Goal: Information Seeking & Learning: Learn about a topic

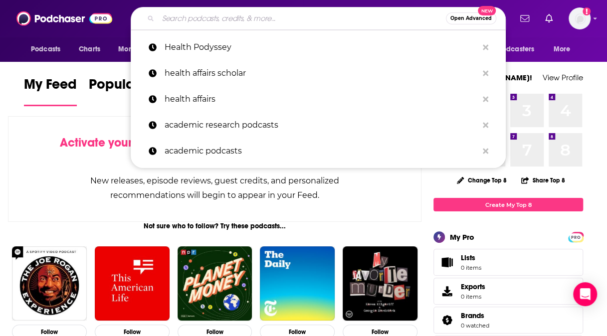
click at [178, 24] on input "Search podcasts, credits, & more..." at bounding box center [302, 18] width 288 height 16
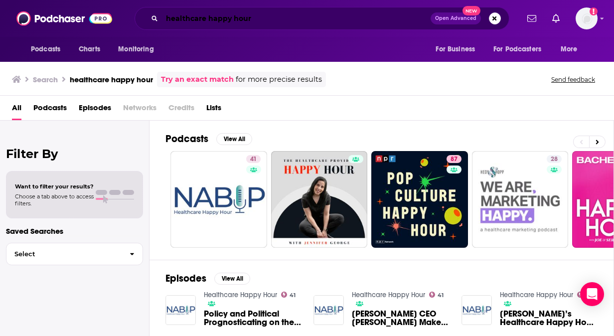
click at [262, 17] on input "healthcare happy hour" at bounding box center [296, 18] width 269 height 16
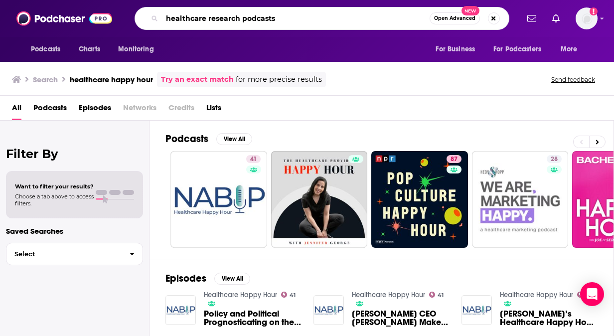
type input "healthcare research podcasts"
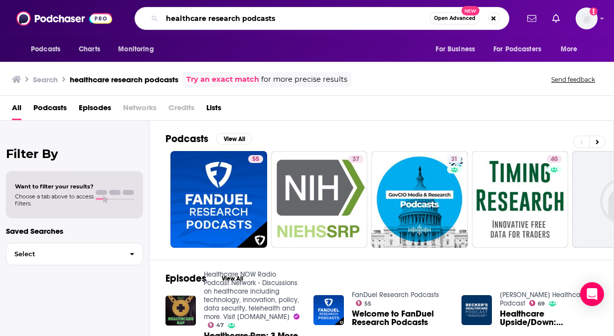
drag, startPoint x: 294, startPoint y: 18, endPoint x: 91, endPoint y: -20, distance: 206.4
click at [91, 0] on html "Podcasts Charts Monitoring healthcare research podcasts Open Advanced New For B…" at bounding box center [307, 168] width 614 height 336
type input "health podeseye"
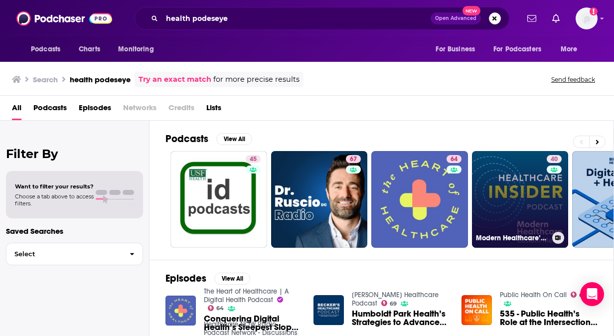
click at [527, 198] on link "40 Modern Healthcare’s Healthcare Insider Podcast" at bounding box center [520, 199] width 97 height 97
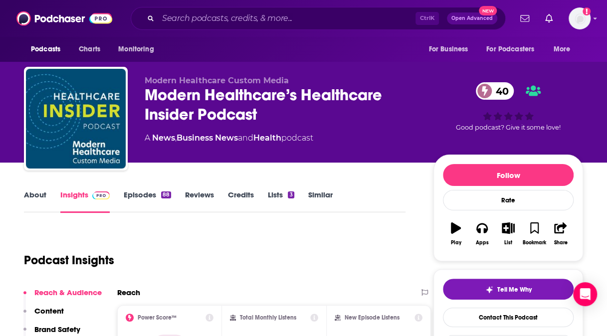
click at [141, 198] on link "Episodes 88" at bounding box center [147, 201] width 47 height 23
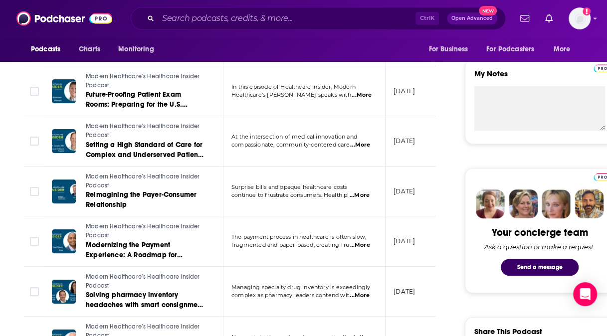
scroll to position [347, 0]
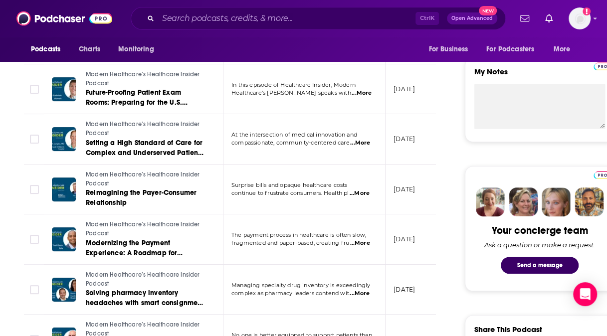
click at [105, 223] on span "Modern Healthcare’s Healthcare Insider Podcast" at bounding box center [143, 229] width 114 height 16
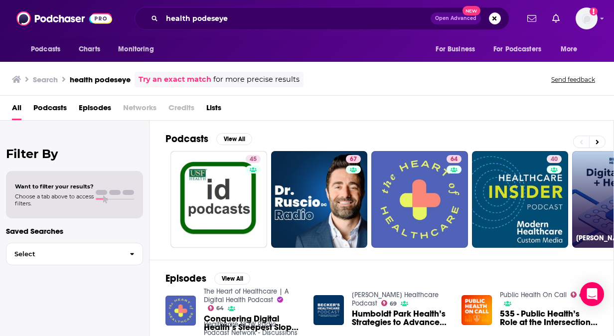
click at [597, 209] on link "49 [PERSON_NAME] Healthcare Digital Health + Health IT" at bounding box center [620, 199] width 97 height 97
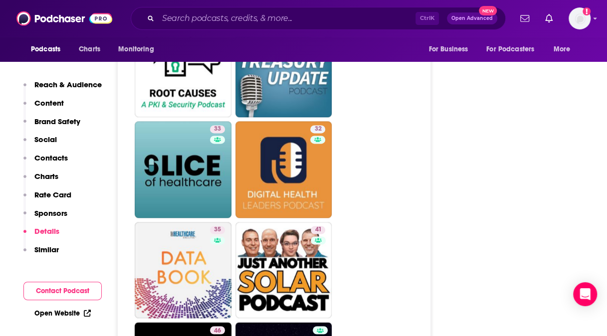
scroll to position [2452, 0]
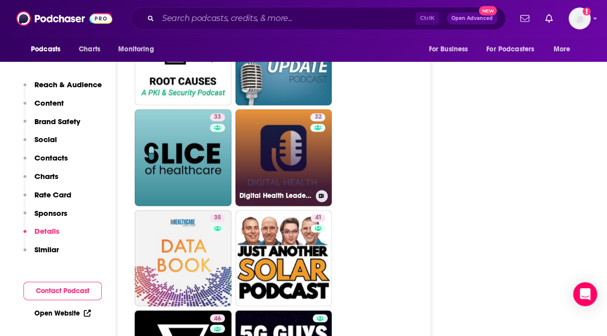
click at [289, 117] on link "32 Digital Health Leaders Podcast" at bounding box center [283, 157] width 97 height 97
type input "[URL][DOMAIN_NAME]"
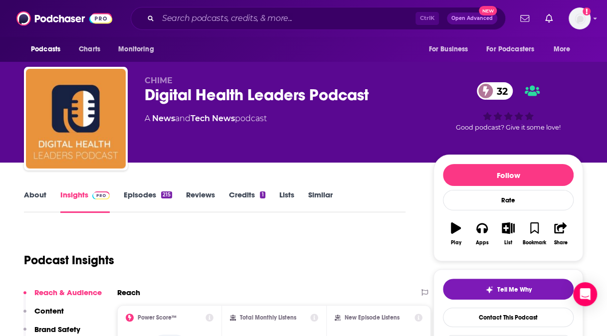
click at [36, 197] on link "About" at bounding box center [35, 201] width 22 height 23
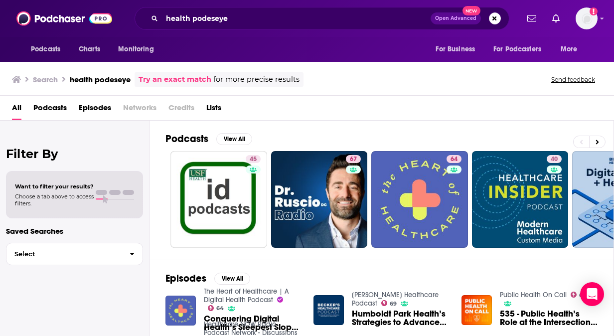
click at [606, 95] on div "Search health podeseye Try an exact match for more precise results Send feedback" at bounding box center [307, 78] width 614 height 36
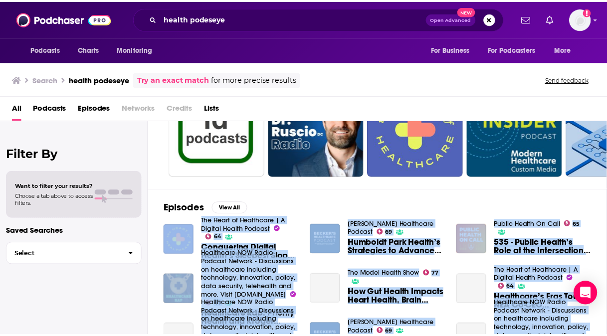
scroll to position [195, 0]
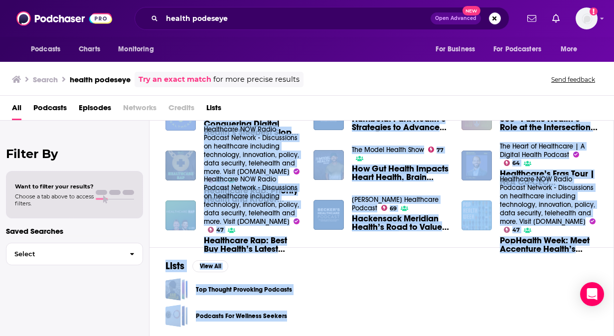
drag, startPoint x: 491, startPoint y: 278, endPoint x: 514, endPoint y: 301, distance: 32.1
click at [514, 301] on div "Podcasts View All 45 67 64 40 49 46 47 55 + 110k Episodes View All The Heart of…" at bounding box center [382, 229] width 465 height 216
drag, startPoint x: 514, startPoint y: 301, endPoint x: 426, endPoint y: 295, distance: 88.4
click at [426, 295] on div "Top Thought Provoking Podcasts" at bounding box center [382, 289] width 432 height 22
click at [385, 260] on div "Lists View All Top Thought Provoking Podcasts Podcasts For Wellness Seekers" at bounding box center [382, 293] width 465 height 92
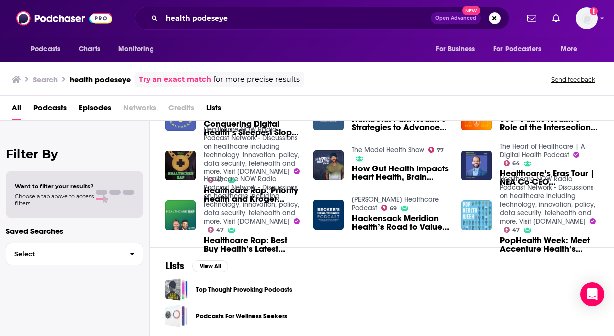
click at [335, 123] on img "Humboldt Park Health’s Strategies to Advance Health Equity" at bounding box center [329, 115] width 30 height 30
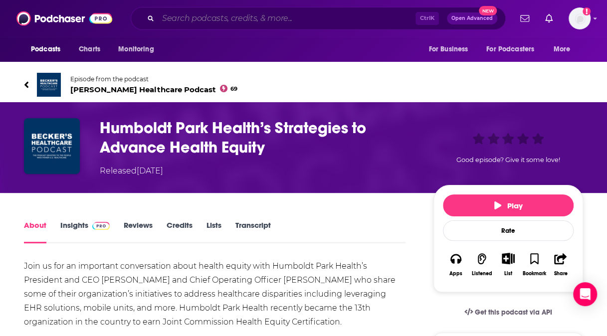
click at [241, 17] on input "Search podcasts, credits, & more..." at bounding box center [286, 18] width 257 height 16
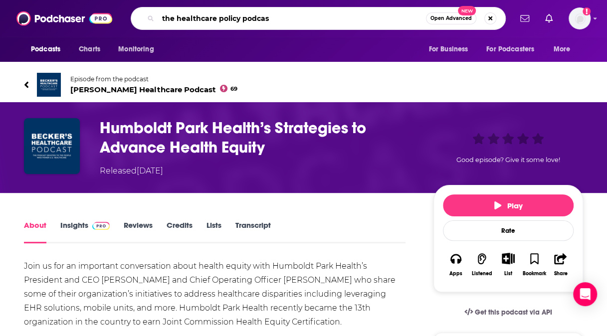
type input "the healthcare policy podcast"
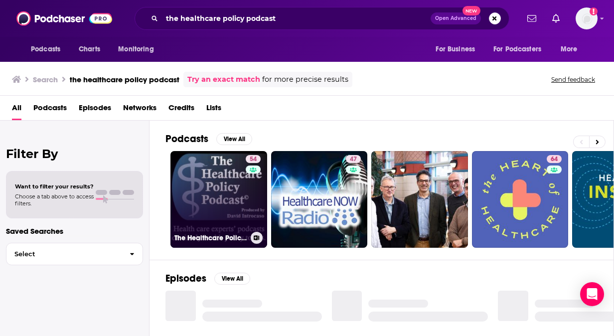
click at [223, 199] on link "54 The Healthcare Policy Podcast ® Produced by [PERSON_NAME]" at bounding box center [219, 199] width 97 height 97
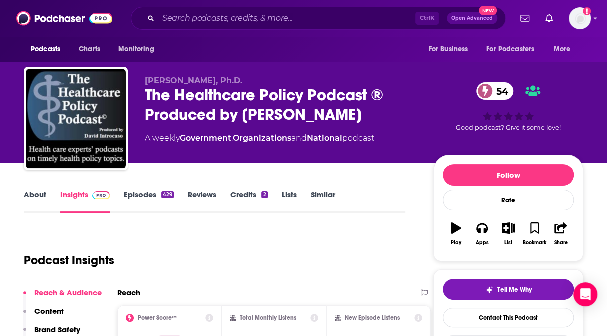
click at [31, 198] on link "About" at bounding box center [35, 201] width 22 height 23
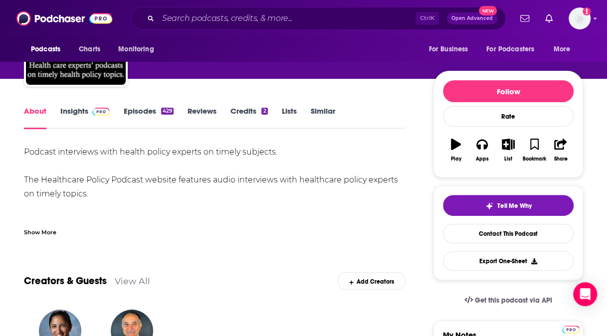
scroll to position [85, 0]
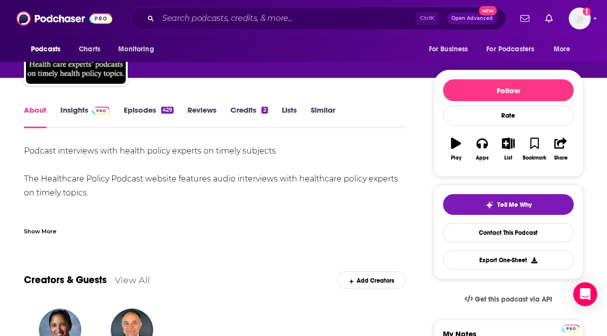
click at [137, 113] on link "Episodes 429" at bounding box center [149, 116] width 50 height 23
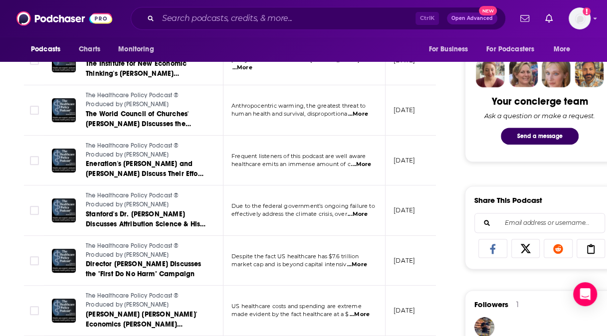
scroll to position [490, 0]
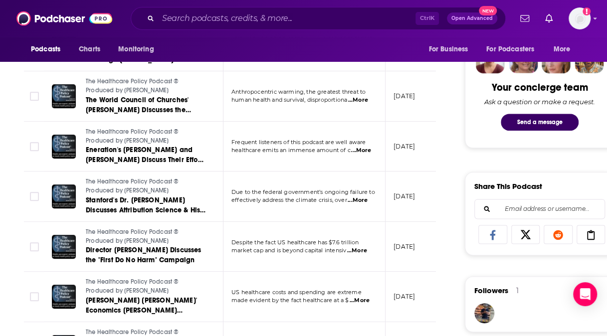
click at [361, 199] on span "...More" at bounding box center [357, 200] width 20 height 8
click at [8, 32] on div "Podcasts Charts Monitoring Ctrl K Open Advanced New For Business For Podcasters…" at bounding box center [303, 18] width 607 height 37
click at [361, 249] on span "...More" at bounding box center [357, 251] width 20 height 8
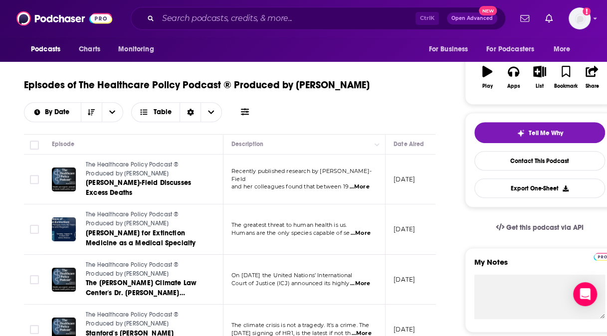
scroll to position [150, 0]
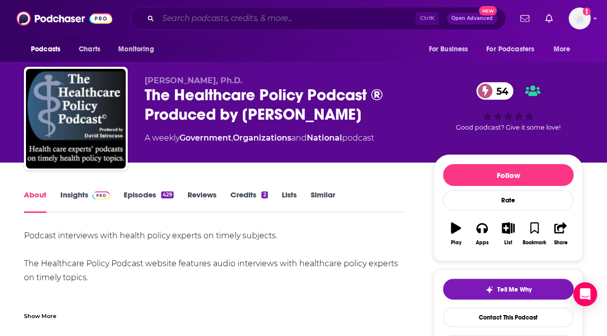
click at [219, 24] on input "Search podcasts, credits, & more..." at bounding box center [286, 18] width 257 height 16
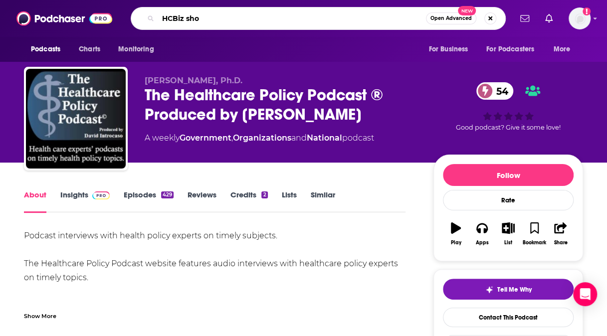
type input "HCBiz show"
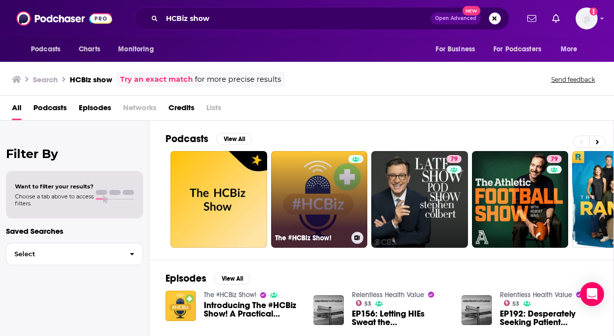
click at [311, 170] on link "The #HCBiz Show!" at bounding box center [319, 199] width 97 height 97
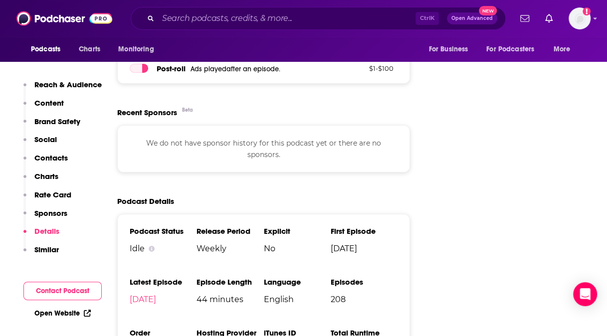
scroll to position [1533, 0]
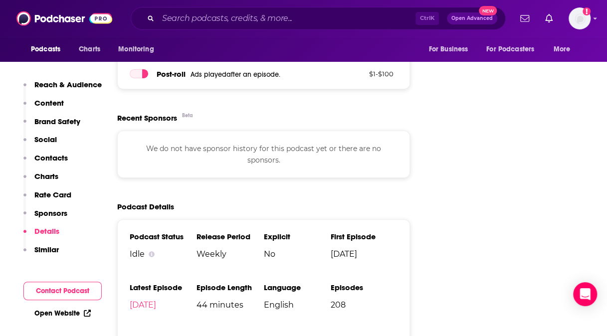
click at [53, 86] on p "Reach & Audience" at bounding box center [67, 84] width 67 height 9
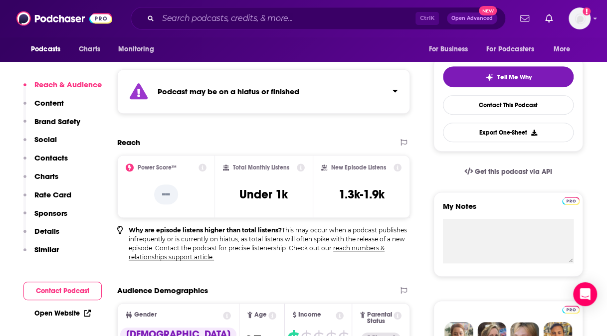
scroll to position [211, 0]
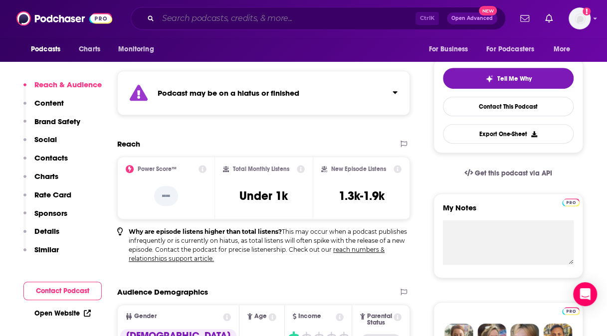
click at [190, 19] on input "Search podcasts, credits, & more..." at bounding box center [286, 18] width 257 height 16
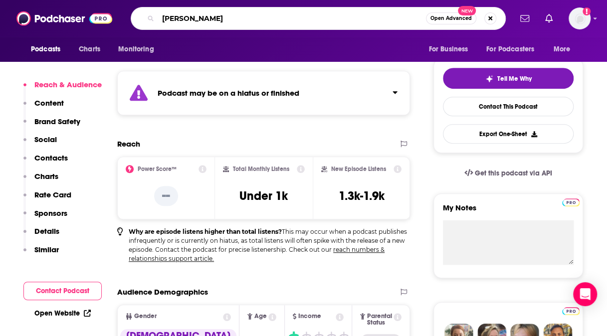
type input "[PERSON_NAME] health"
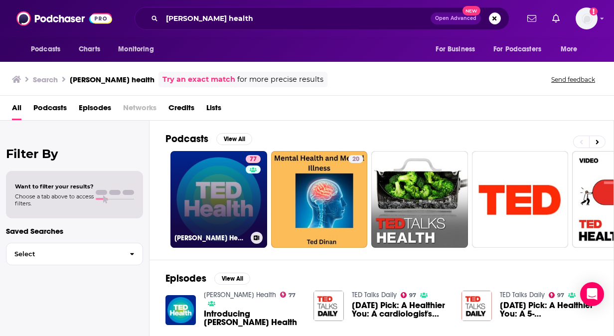
click at [211, 201] on link "77 [PERSON_NAME] Health" at bounding box center [219, 199] width 97 height 97
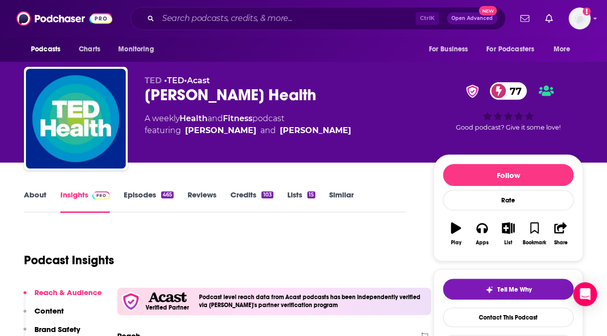
click at [33, 196] on link "About" at bounding box center [35, 201] width 22 height 23
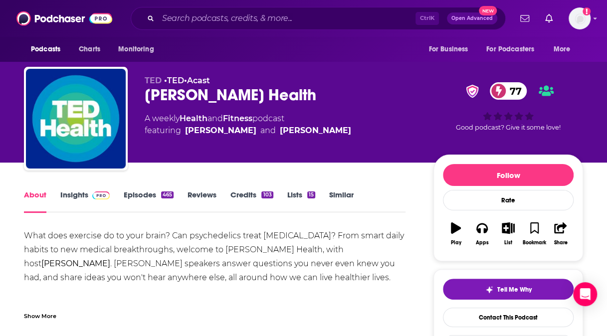
click at [138, 195] on link "Episodes 465" at bounding box center [149, 201] width 50 height 23
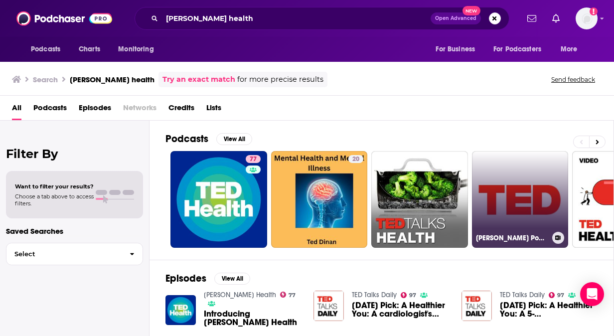
click at [548, 204] on link "[PERSON_NAME] Podcast | Health" at bounding box center [520, 199] width 97 height 97
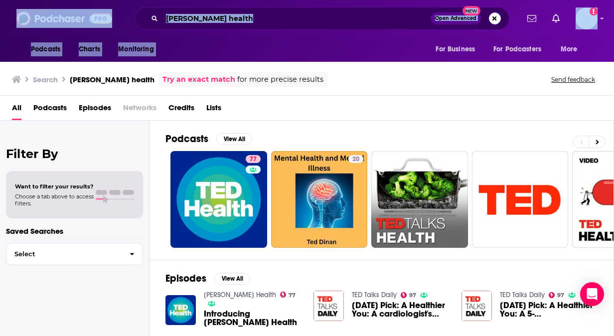
drag, startPoint x: 349, startPoint y: 47, endPoint x: 163, endPoint y: -7, distance: 194.2
click at [163, 0] on html "Podcasts Charts Monitoring [PERSON_NAME] health Open Advanced New For Business …" at bounding box center [307, 168] width 614 height 336
drag, startPoint x: 163, startPoint y: -7, endPoint x: 144, endPoint y: 17, distance: 30.9
click at [144, 17] on div "[PERSON_NAME] health Open Advanced New" at bounding box center [322, 18] width 375 height 23
click at [203, 23] on input "[PERSON_NAME] health" at bounding box center [296, 18] width 269 height 16
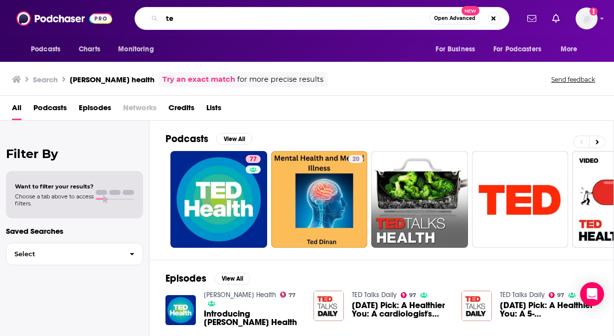
type input "t"
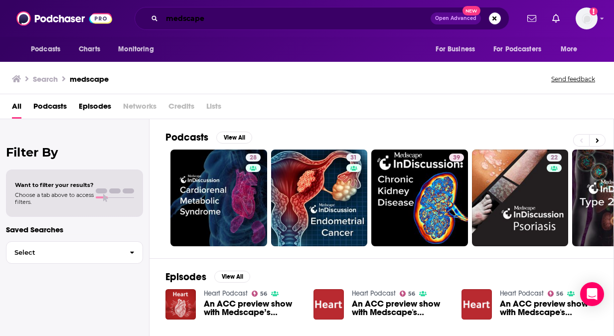
click at [211, 24] on input "medscape" at bounding box center [296, 18] width 269 height 16
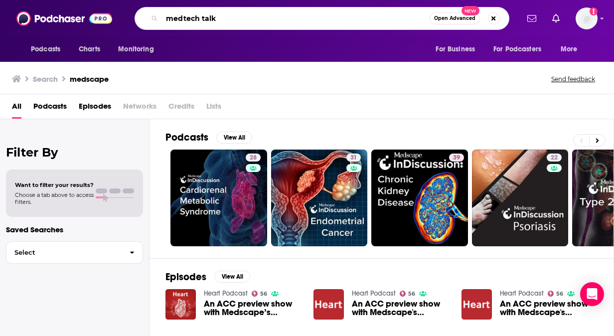
type input "medtech talk"
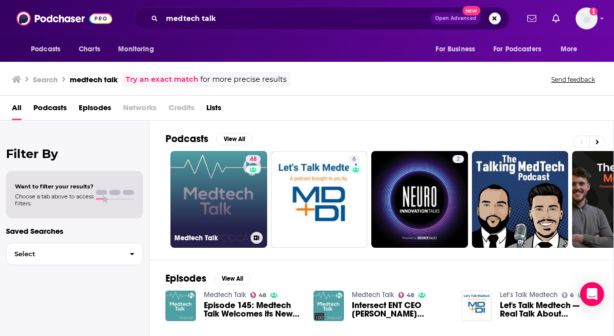
click at [236, 198] on link "48 Medtech Talk" at bounding box center [219, 199] width 97 height 97
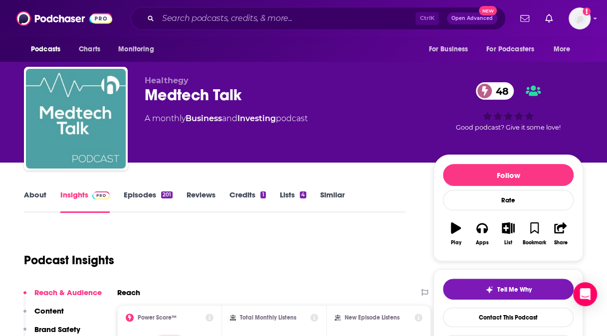
click at [35, 193] on link "About" at bounding box center [35, 201] width 22 height 23
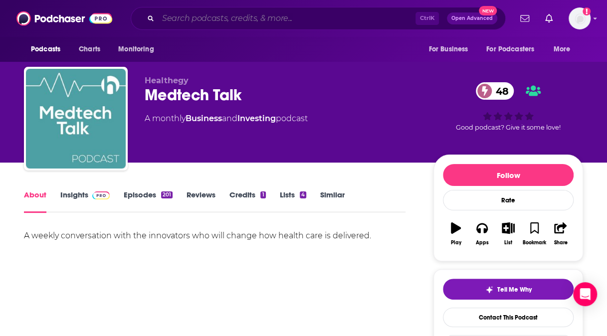
click at [214, 18] on input "Search podcasts, credits, & more..." at bounding box center [286, 18] width 257 height 16
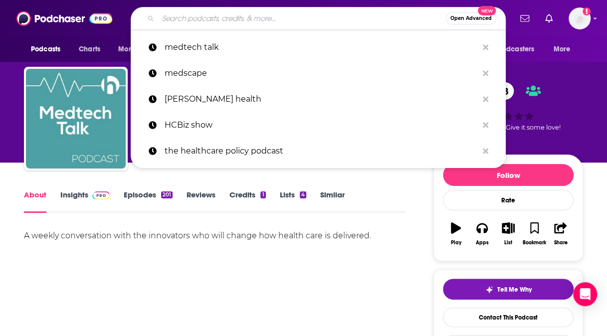
paste input "[URL][DOMAIN_NAME]"
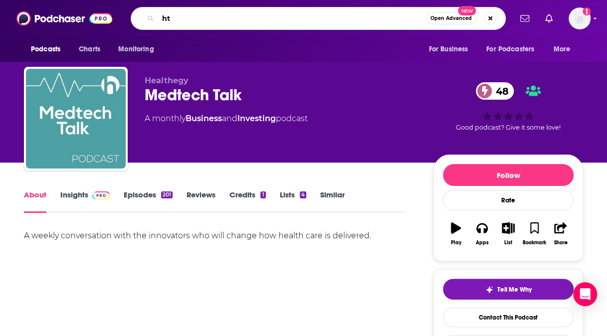
type input "h"
type input "tradeoffs"
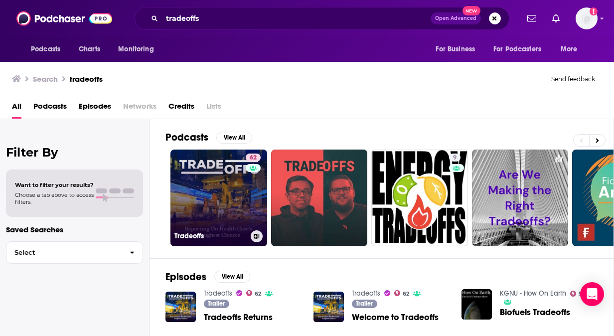
click at [230, 184] on link "62 Tradeoffs" at bounding box center [219, 198] width 97 height 97
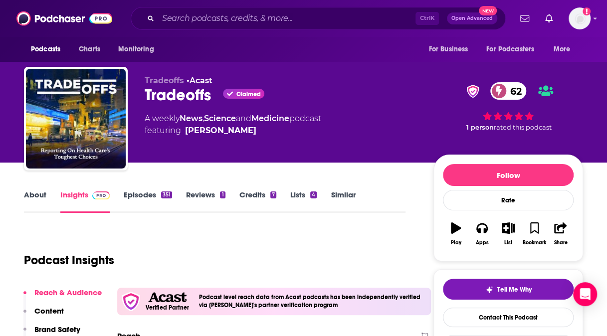
click at [146, 197] on link "Episodes 351" at bounding box center [148, 201] width 48 height 23
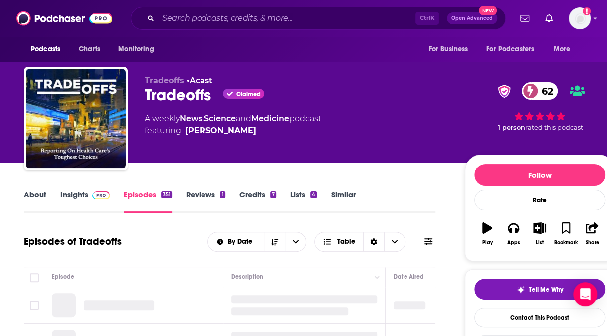
click at [30, 191] on link "About" at bounding box center [35, 201] width 22 height 23
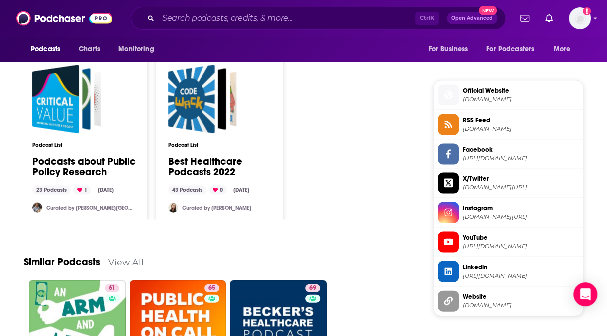
scroll to position [981, 0]
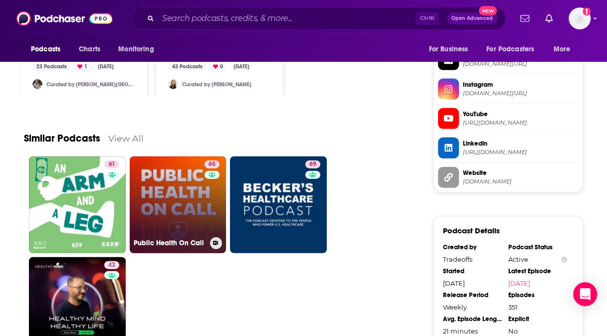
click at [178, 190] on link "65 Public Health On Call" at bounding box center [178, 205] width 97 height 97
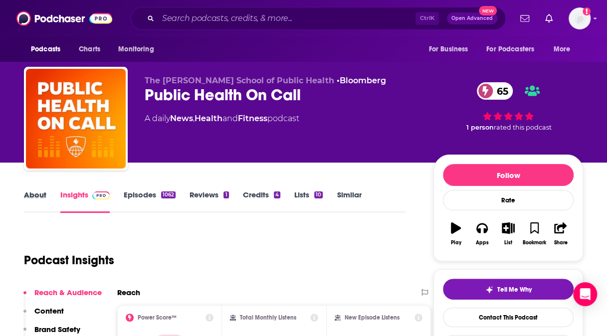
click at [47, 197] on div "About" at bounding box center [42, 201] width 36 height 23
click at [36, 197] on link "About" at bounding box center [35, 201] width 22 height 23
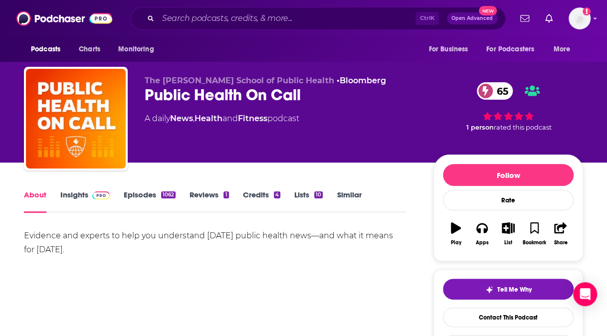
click at [82, 197] on link "Insights" at bounding box center [84, 201] width 49 height 23
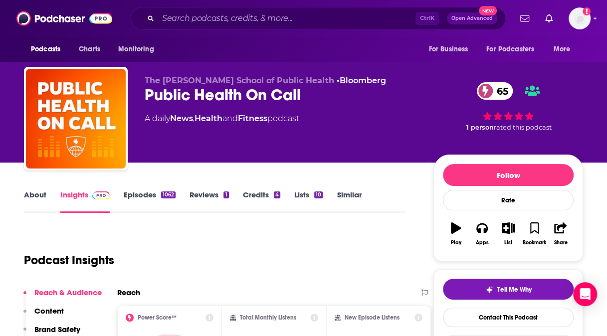
click at [132, 204] on link "Episodes 1062" at bounding box center [150, 201] width 52 height 23
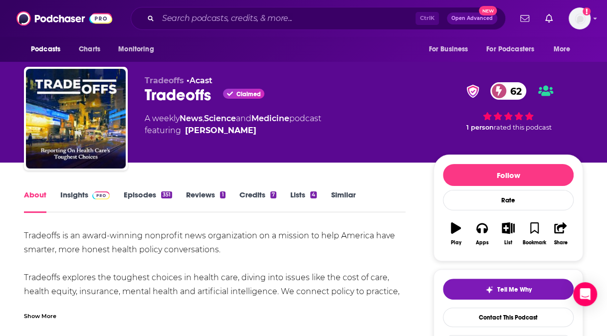
click at [136, 193] on link "Episodes 351" at bounding box center [148, 201] width 48 height 23
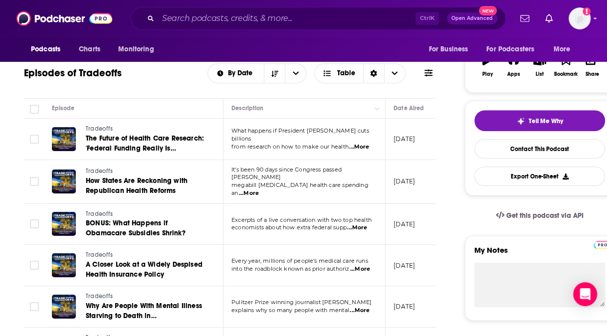
scroll to position [178, 0]
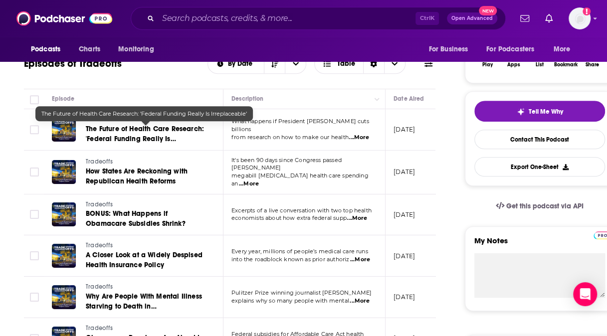
click at [162, 139] on span "The Future of Health Care Research: 'Federal Funding Really Is Irreplaceable'" at bounding box center [145, 139] width 118 height 28
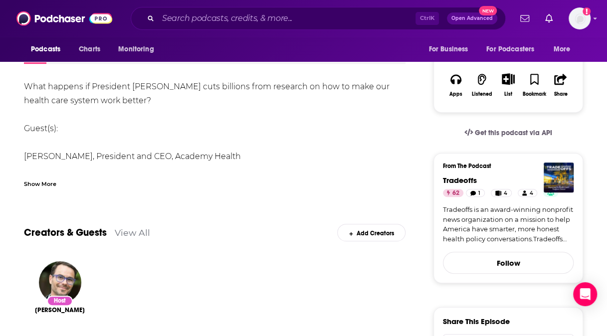
scroll to position [184, 0]
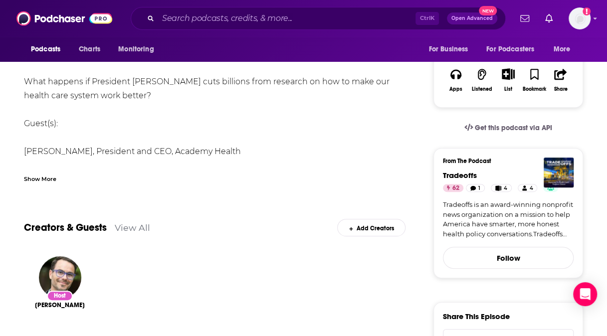
click at [28, 179] on div "Show More" at bounding box center [40, 177] width 32 height 9
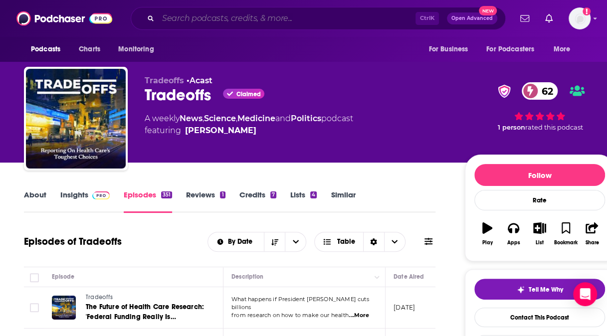
click at [209, 20] on input "Search podcasts, credits, & more..." at bounding box center [286, 18] width 257 height 16
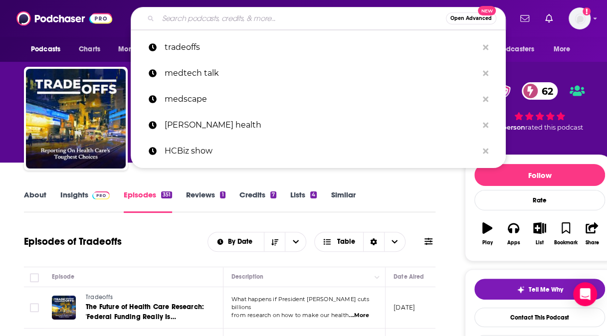
click at [209, 20] on input "Search podcasts, credits, & more..." at bounding box center [302, 18] width 288 height 16
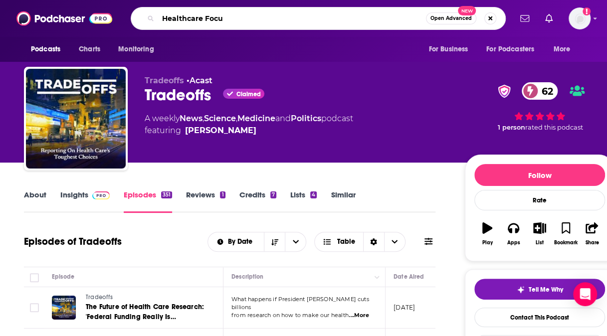
type input "Healthcare Focus"
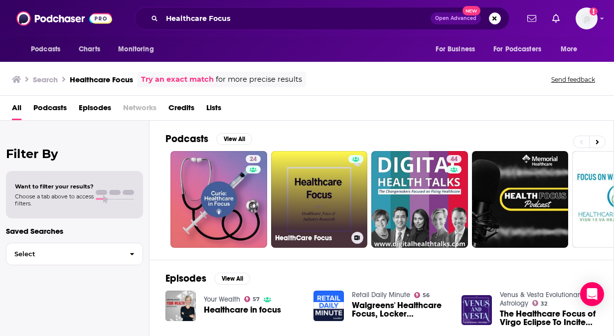
click at [341, 202] on link "HealthCare Focus" at bounding box center [319, 199] width 97 height 97
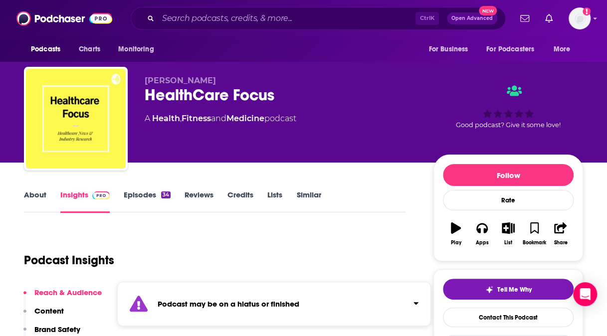
click at [33, 192] on link "About" at bounding box center [35, 201] width 22 height 23
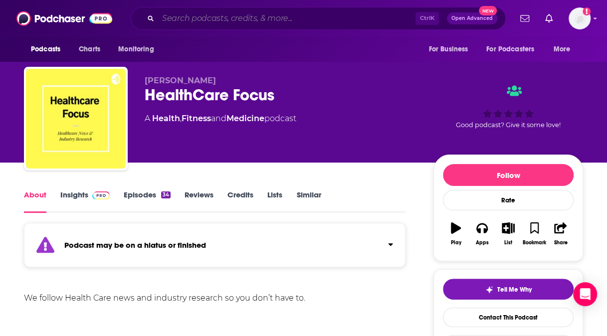
click at [263, 21] on input "Search podcasts, credits, & more..." at bounding box center [286, 18] width 257 height 16
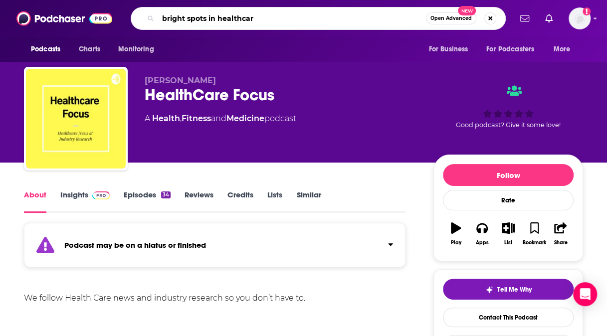
type input "bright spots in healthcare"
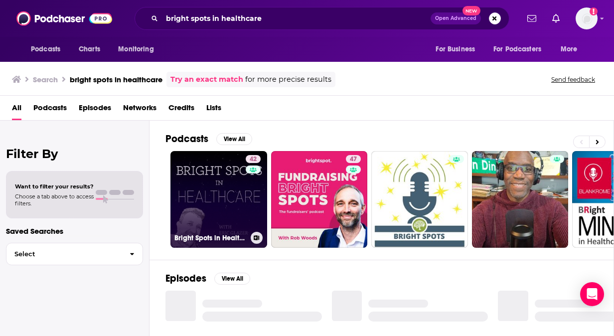
click at [225, 195] on link "42 Bright Spots in Healthcare" at bounding box center [219, 199] width 97 height 97
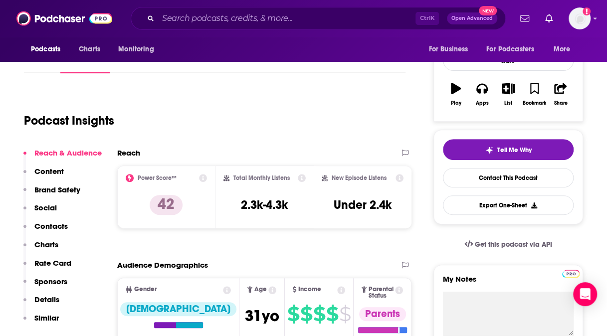
scroll to position [66, 0]
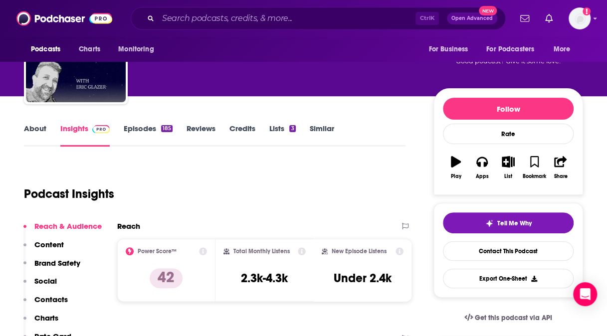
click at [29, 125] on link "About" at bounding box center [35, 135] width 22 height 23
